Goal: Entertainment & Leisure: Browse casually

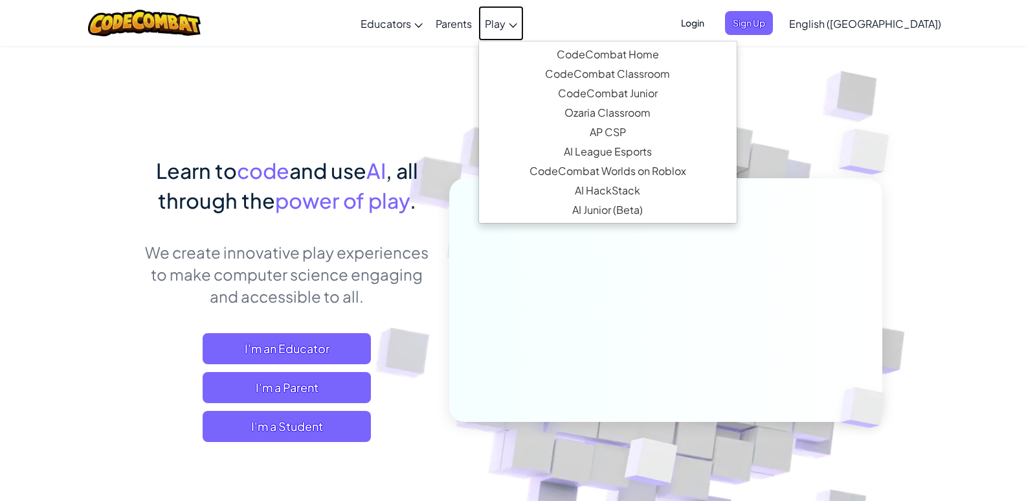
click at [506, 26] on span "Play" at bounding box center [495, 24] width 21 height 14
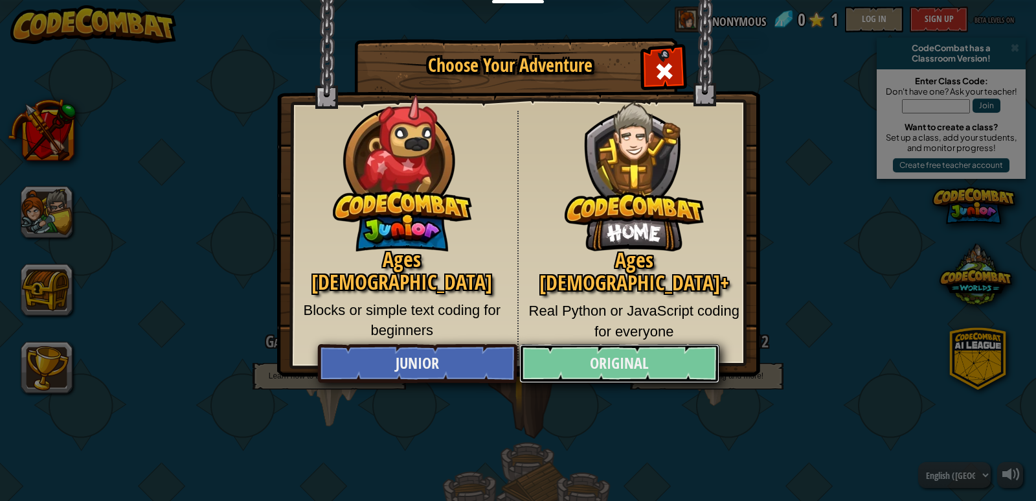
click at [587, 363] on link "Original" at bounding box center [618, 363] width 199 height 39
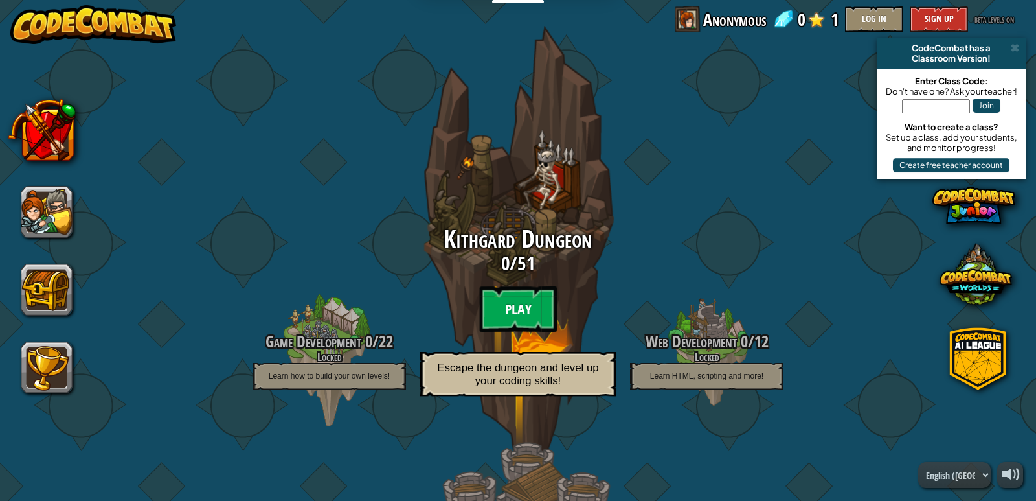
click at [510, 305] on btn "Play" at bounding box center [518, 309] width 78 height 47
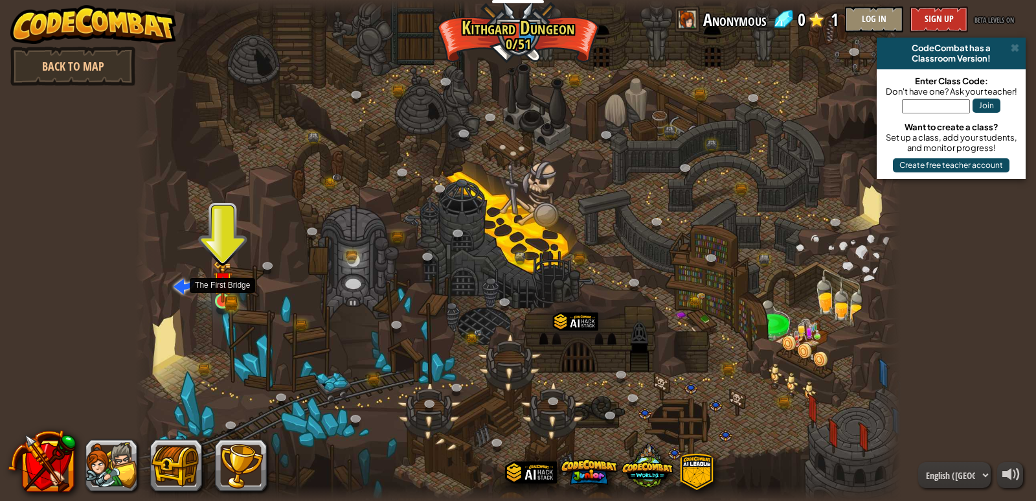
click at [227, 292] on img at bounding box center [222, 281] width 19 height 43
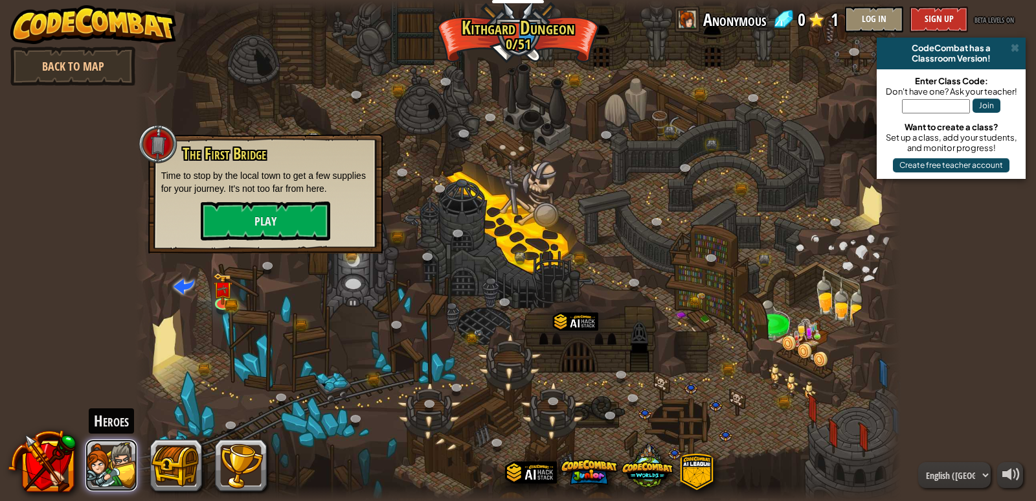
click at [122, 468] on button at bounding box center [111, 465] width 52 height 52
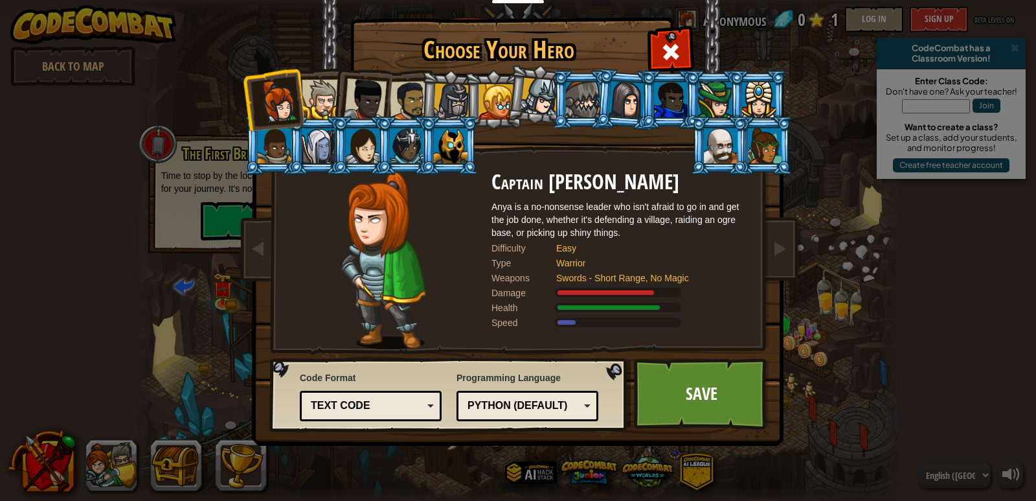
click at [722, 144] on div at bounding box center [721, 145] width 34 height 35
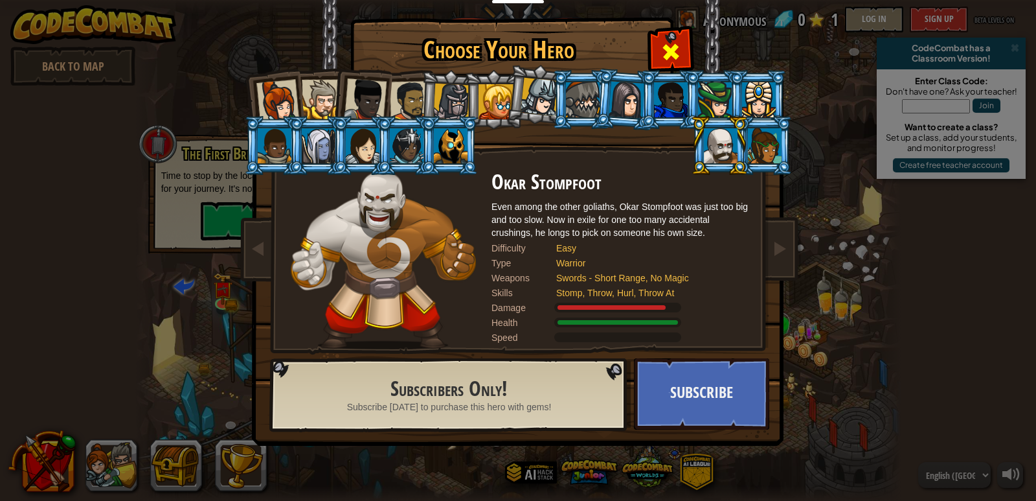
click at [667, 53] on span at bounding box center [671, 51] width 21 height 21
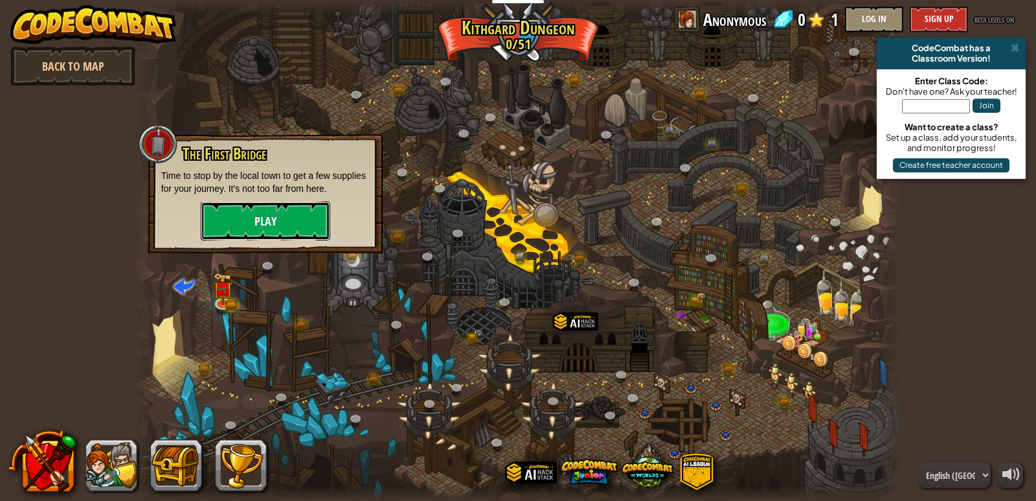
click at [312, 211] on button "Play" at bounding box center [266, 220] width 130 height 39
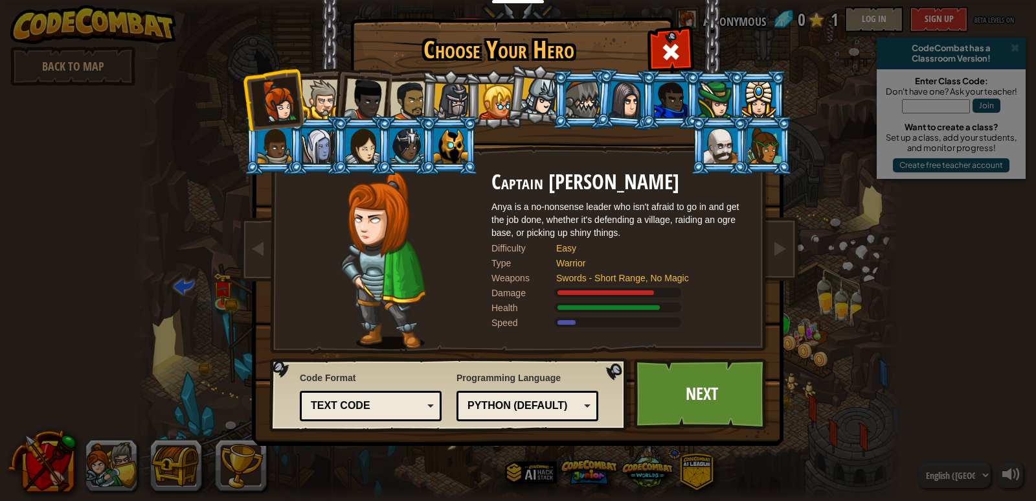
click at [719, 145] on div at bounding box center [721, 145] width 34 height 35
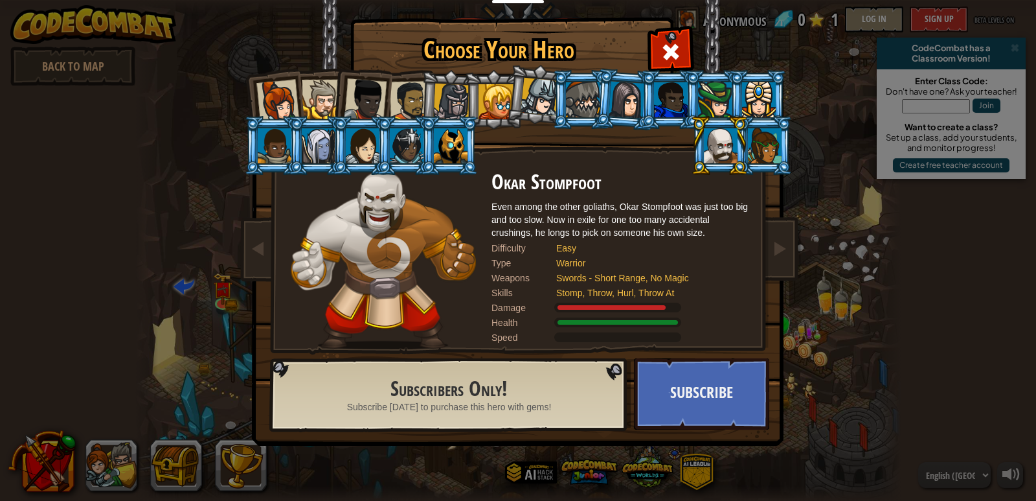
click at [532, 98] on div at bounding box center [540, 97] width 38 height 38
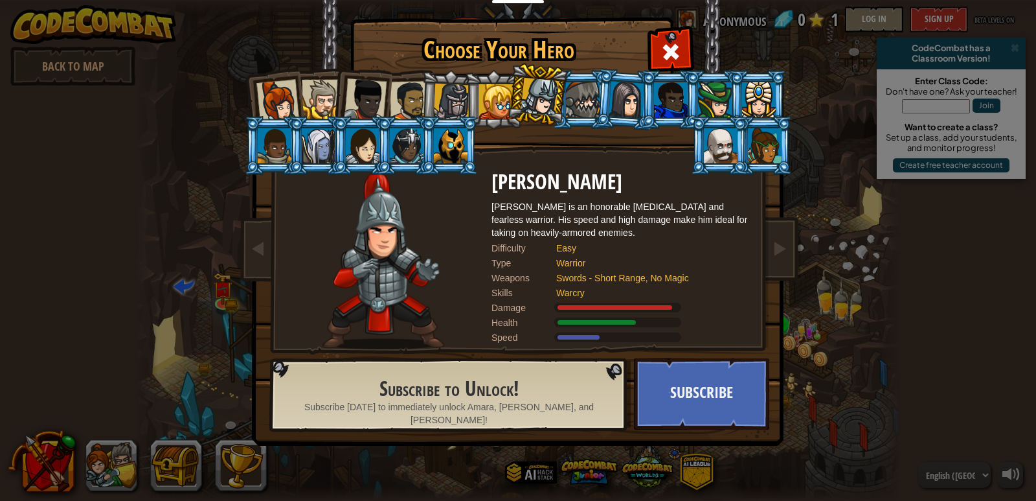
click at [475, 93] on li at bounding box center [493, 99] width 58 height 59
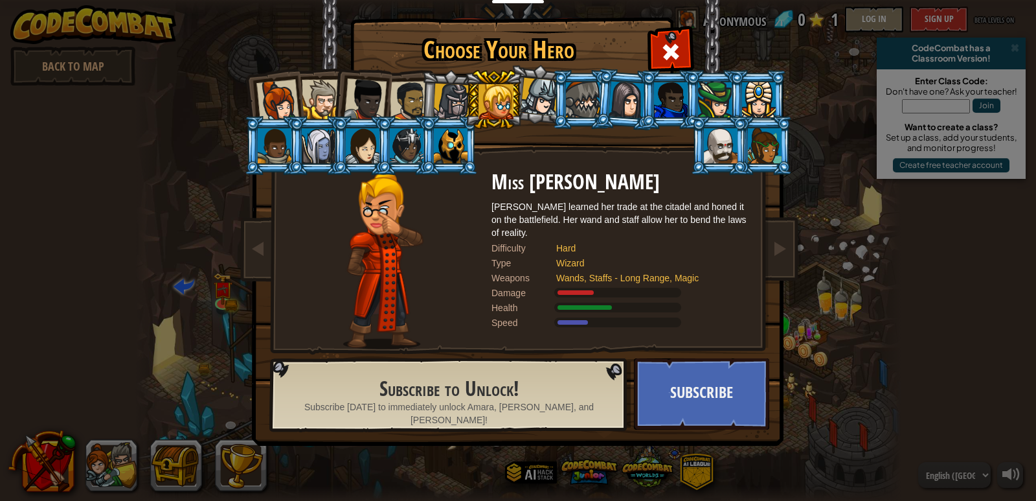
click at [419, 104] on div at bounding box center [410, 101] width 40 height 40
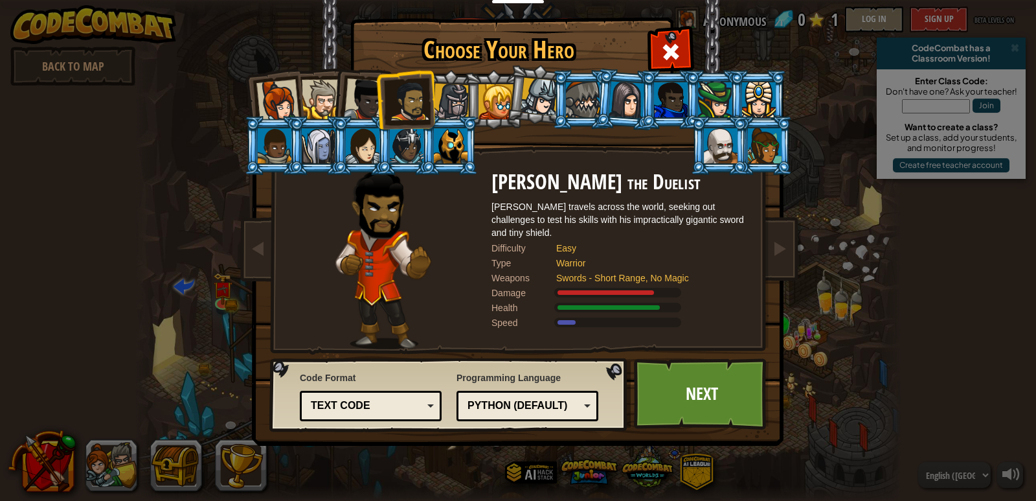
click at [447, 89] on div at bounding box center [451, 102] width 37 height 37
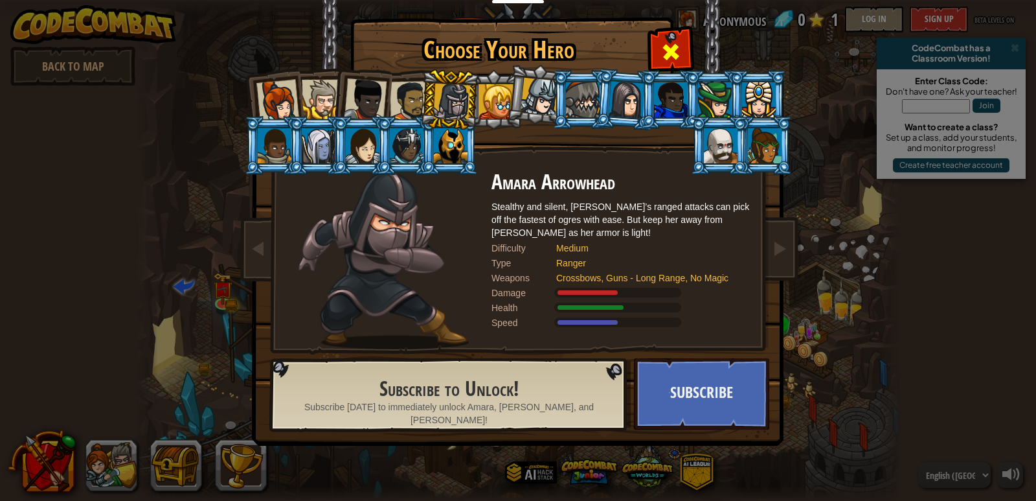
click at [660, 50] on div at bounding box center [670, 50] width 41 height 41
